Goal: Transaction & Acquisition: Purchase product/service

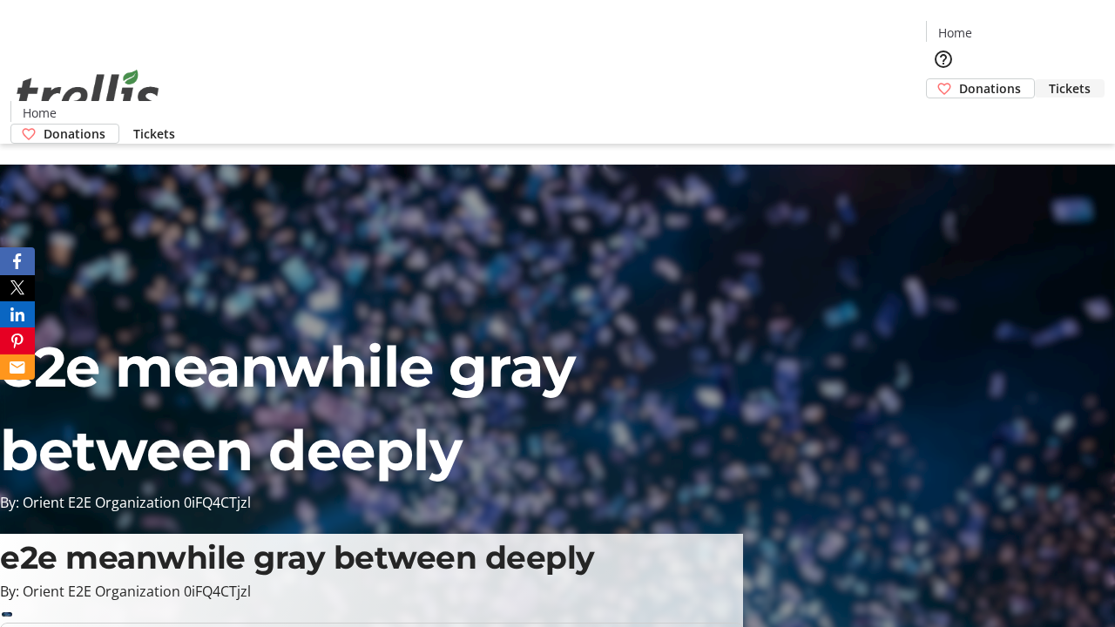
click at [1049, 79] on span "Tickets" at bounding box center [1070, 88] width 42 height 18
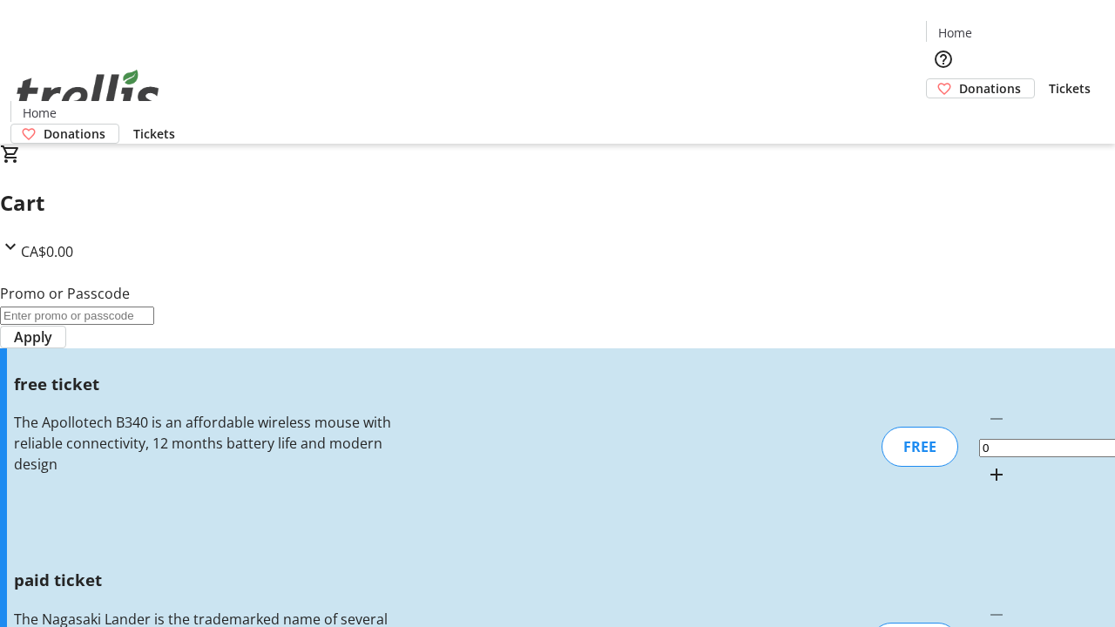
type input "1"
